Goal: Transaction & Acquisition: Purchase product/service

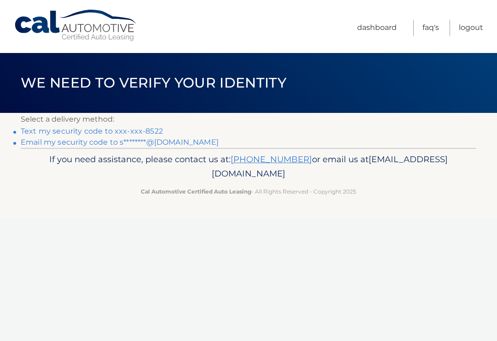
click at [150, 124] on p "Select a delivery method:" at bounding box center [249, 119] width 456 height 13
click at [26, 122] on p "Select a delivery method:" at bounding box center [249, 119] width 456 height 13
click at [32, 129] on link "Text my security code to xxx-xxx-8522" at bounding box center [92, 131] width 142 height 9
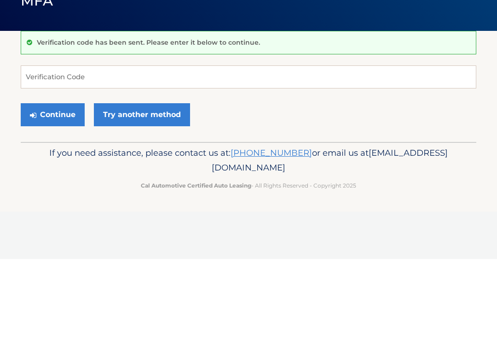
click at [21, 181] on div "Continue Try another method" at bounding box center [249, 196] width 456 height 31
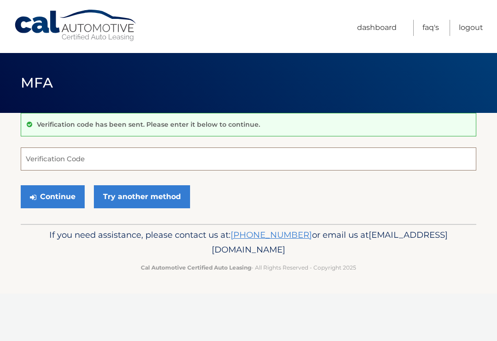
click at [76, 163] on input "Verification Code" at bounding box center [249, 158] width 456 height 23
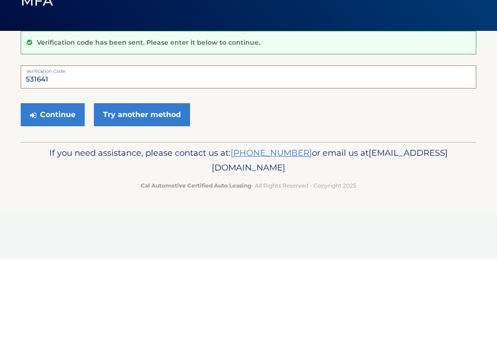
type input "531641"
click at [58, 185] on button "Continue" at bounding box center [53, 196] width 64 height 23
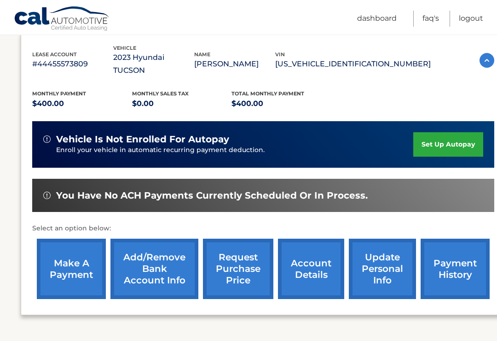
scroll to position [159, 0]
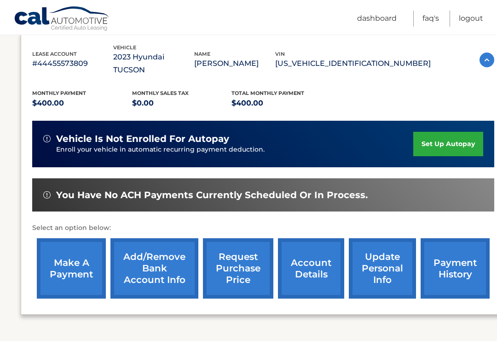
click at [81, 249] on link "make a payment" at bounding box center [71, 268] width 69 height 60
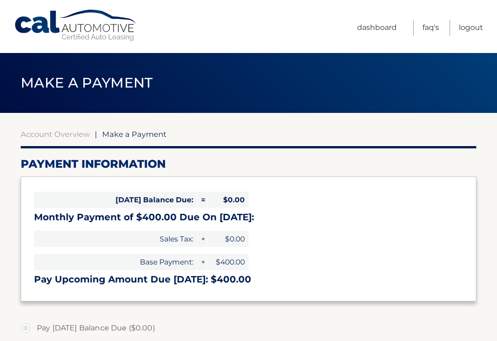
select select "OGRhNGIzYjAtODEyOC00MzUyLWE4YzktMzJjZTQxYTYzZjE1"
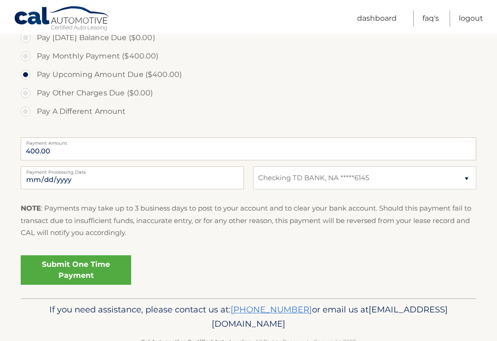
scroll to position [301, 0]
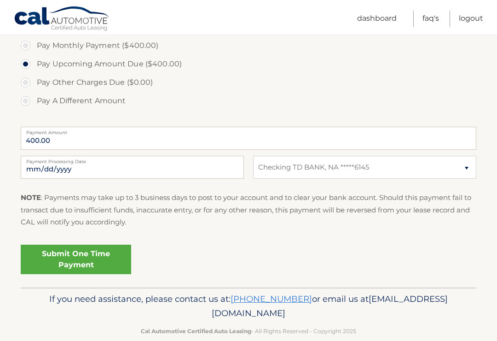
click at [89, 258] on link "Submit One Time Payment" at bounding box center [76, 258] width 110 height 29
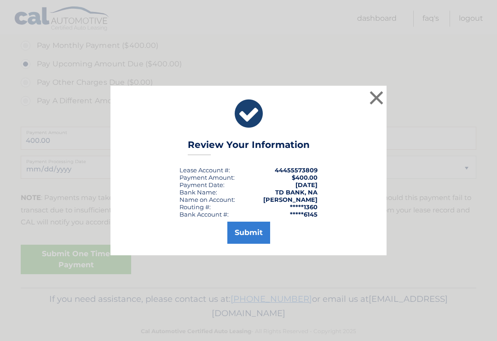
click at [254, 244] on button "Submit" at bounding box center [248, 232] width 43 height 22
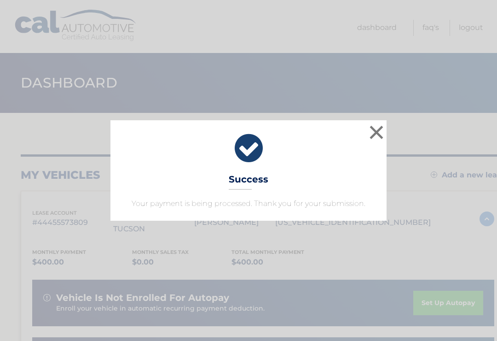
click at [368, 134] on button "×" at bounding box center [376, 132] width 18 height 18
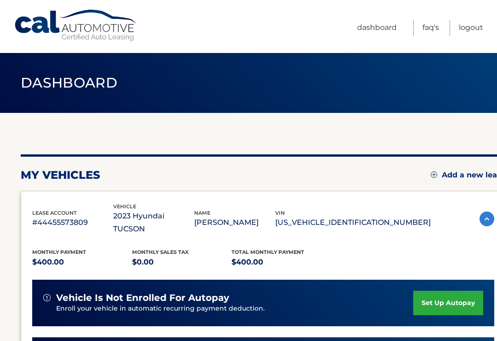
click at [482, 23] on link "Logout" at bounding box center [471, 28] width 24 height 16
